Goal: Task Accomplishment & Management: Manage account settings

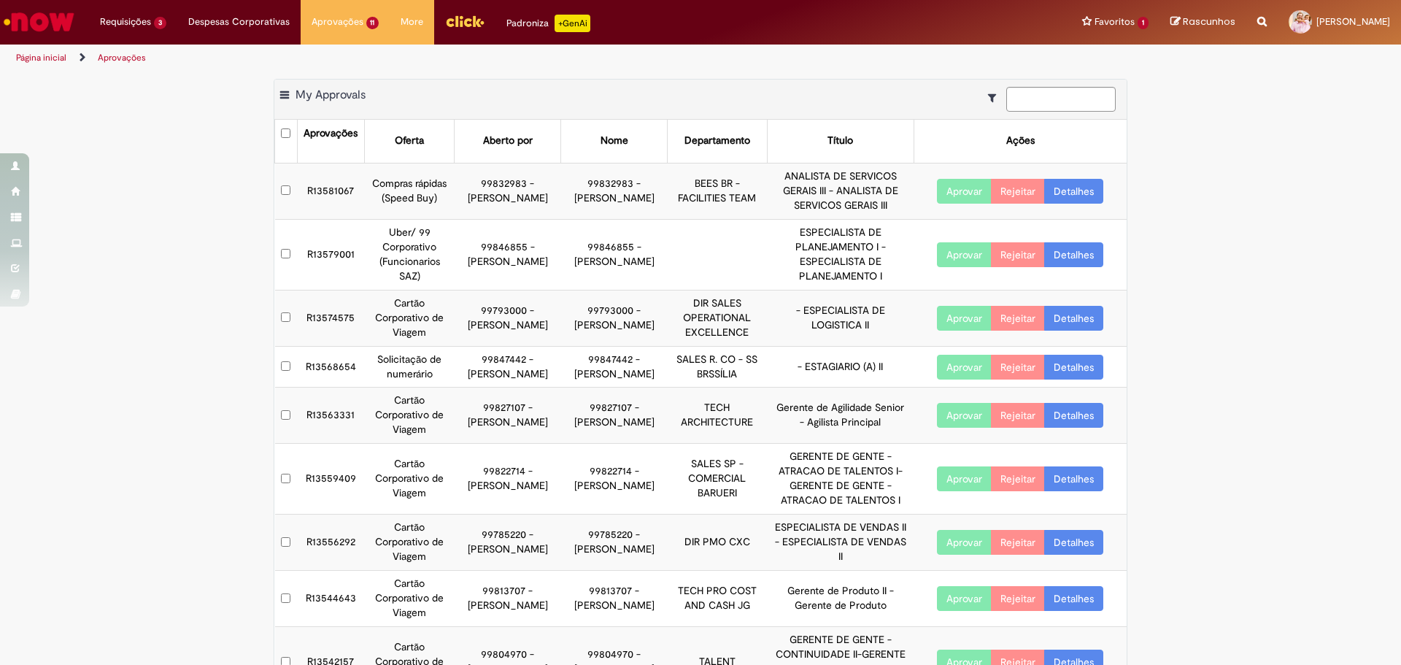
click at [966, 196] on button "Aprovar" at bounding box center [964, 191] width 55 height 25
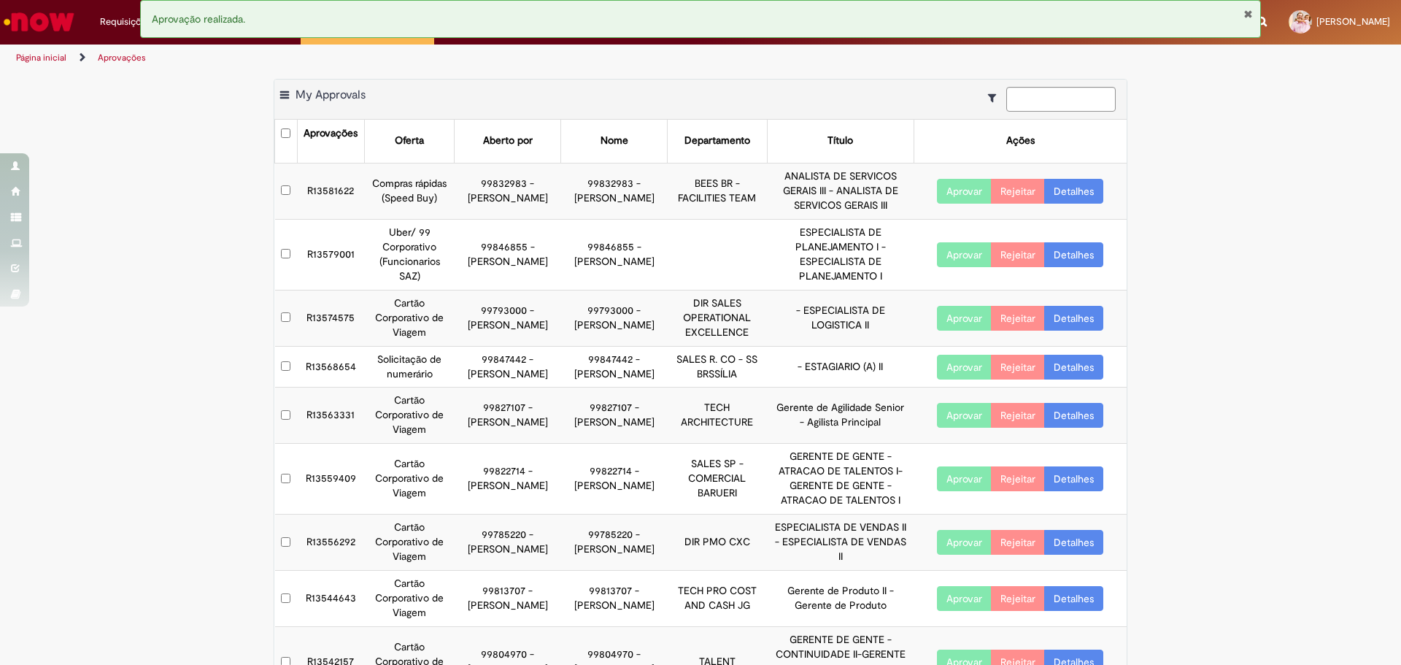
click at [951, 204] on button "Aprovar" at bounding box center [964, 191] width 55 height 25
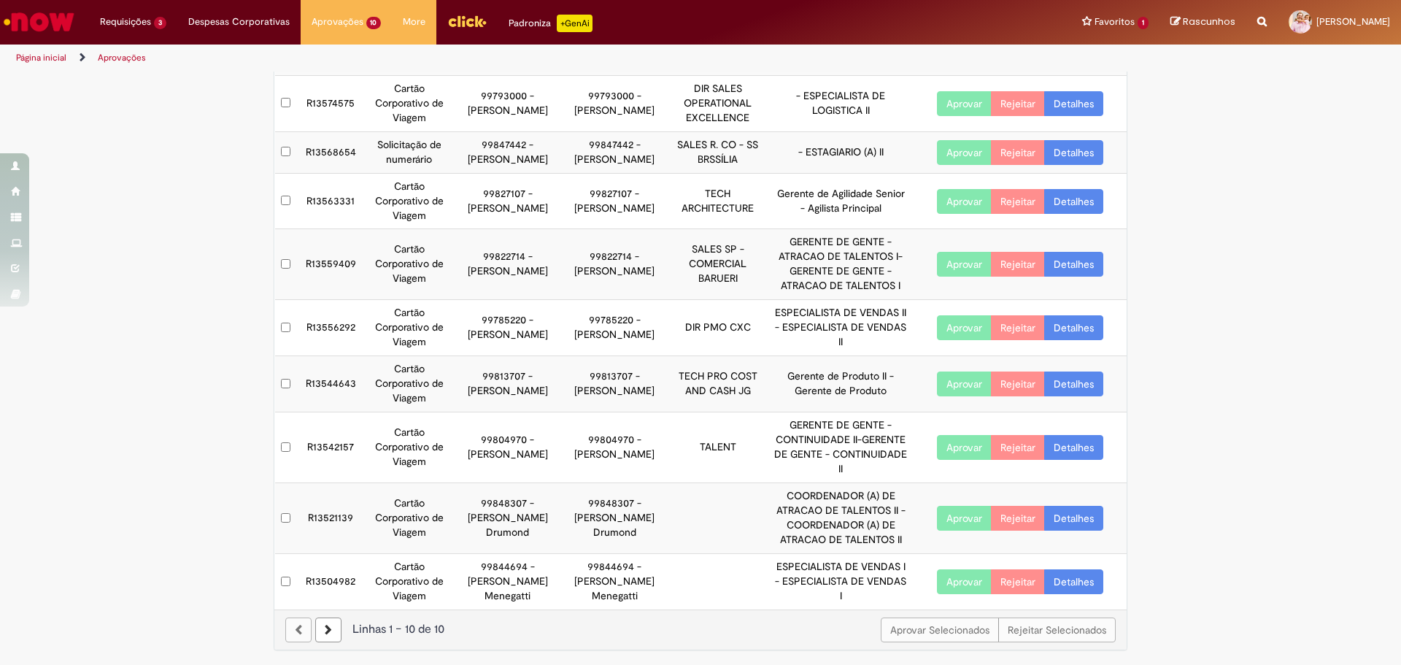
scroll to position [173, 0]
